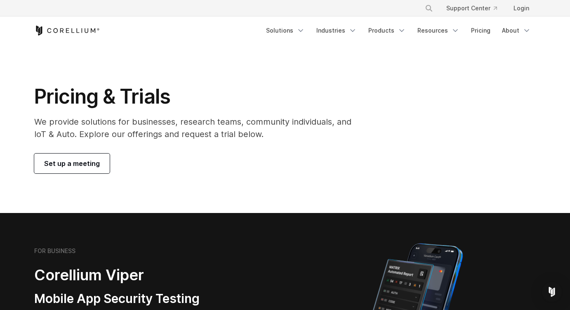
click at [88, 171] on link "Set up a meeting" at bounding box center [72, 164] width 76 height 20
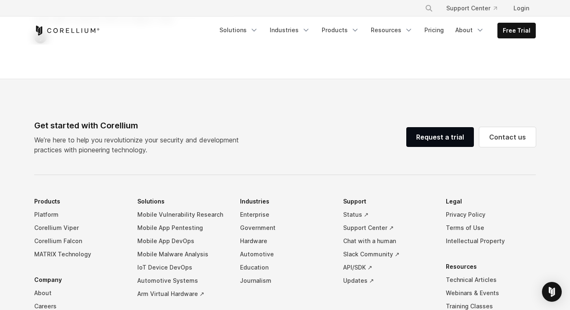
select select "**"
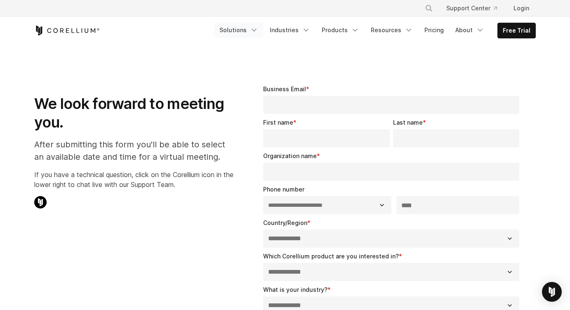
click at [251, 32] on link "Solutions" at bounding box center [239, 30] width 49 height 15
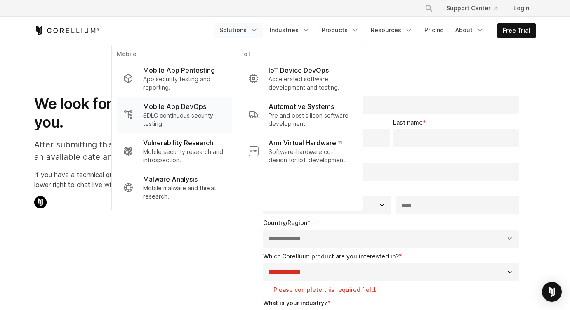
click at [182, 111] on p "Mobile App DevOps" at bounding box center [174, 107] width 63 height 10
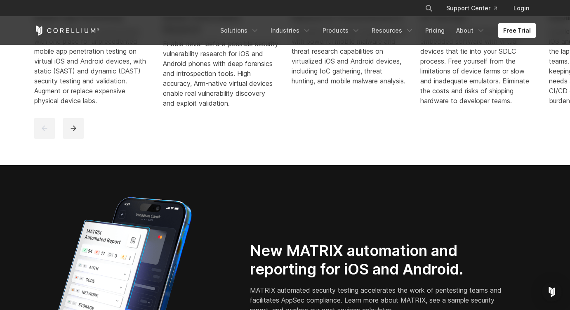
scroll to position [739, 0]
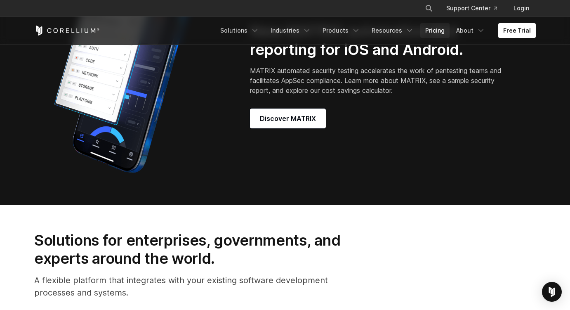
click at [447, 26] on link "Pricing" at bounding box center [435, 30] width 29 height 15
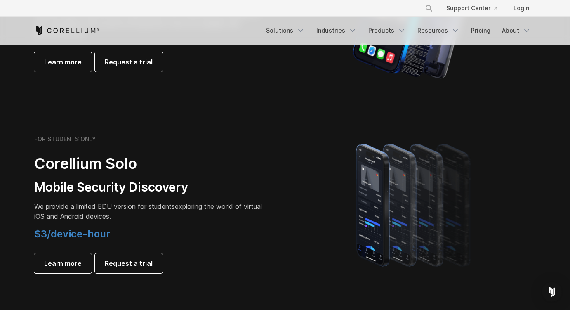
scroll to position [532, 0]
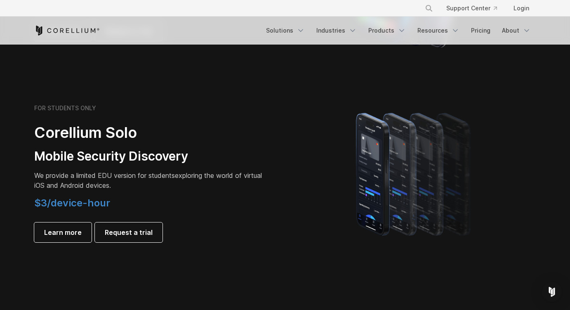
click at [135, 134] on h2 "Corellium Solo" at bounding box center [149, 132] width 231 height 19
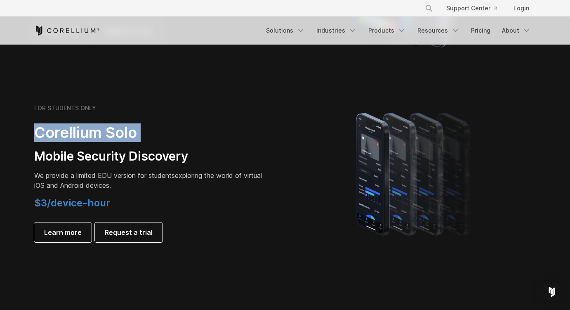
click at [135, 134] on h2 "Corellium Solo" at bounding box center [149, 132] width 231 height 19
click at [72, 234] on span "Learn more" at bounding box center [63, 232] width 38 height 10
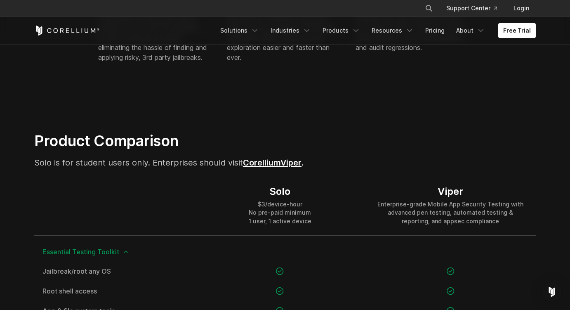
scroll to position [538, 0]
